Goal: Find contact information: Find contact information

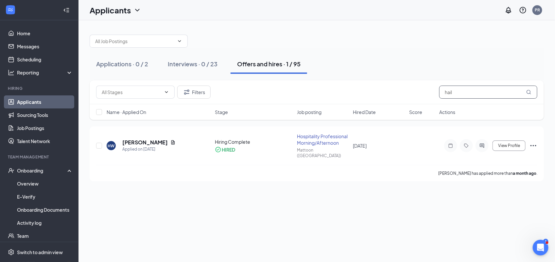
drag, startPoint x: 455, startPoint y: 95, endPoint x: 406, endPoint y: 93, distance: 49.8
click at [406, 93] on div "Filters hail" at bounding box center [316, 92] width 441 height 13
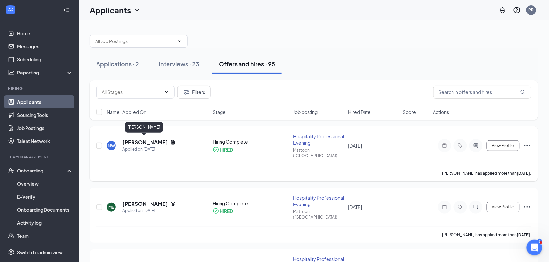
click at [159, 141] on h5 "[PERSON_NAME]" at bounding box center [144, 142] width 45 height 7
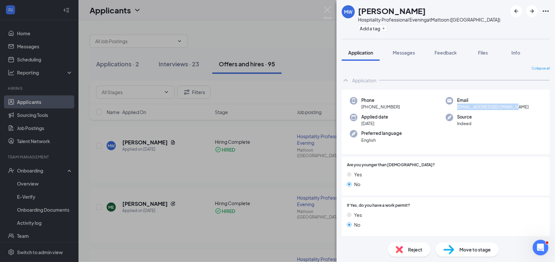
drag, startPoint x: 516, startPoint y: 107, endPoint x: 455, endPoint y: 108, distance: 60.5
click at [455, 108] on div "Email [EMAIL_ADDRESS][DOMAIN_NAME]" at bounding box center [494, 103] width 96 height 13
copy span "[EMAIL_ADDRESS][DOMAIN_NAME]"
click at [328, 9] on img at bounding box center [327, 13] width 8 height 13
